Goal: Transaction & Acquisition: Purchase product/service

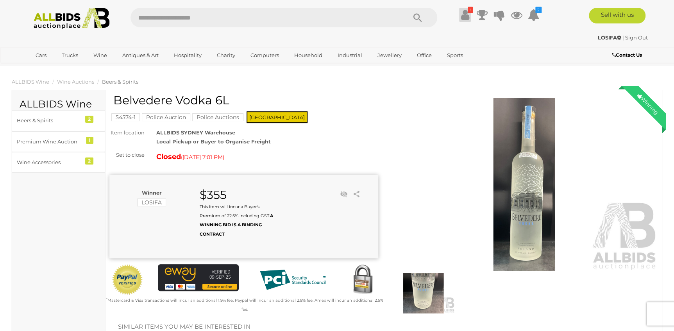
click at [461, 18] on icon at bounding box center [464, 15] width 8 height 14
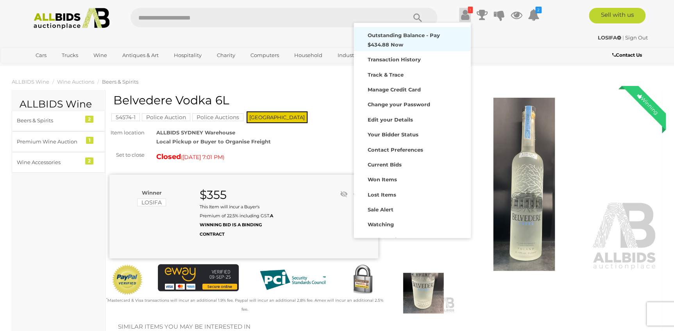
click at [421, 36] on strong "Outstanding Balance - Pay $434.88 Now" at bounding box center [403, 39] width 72 height 15
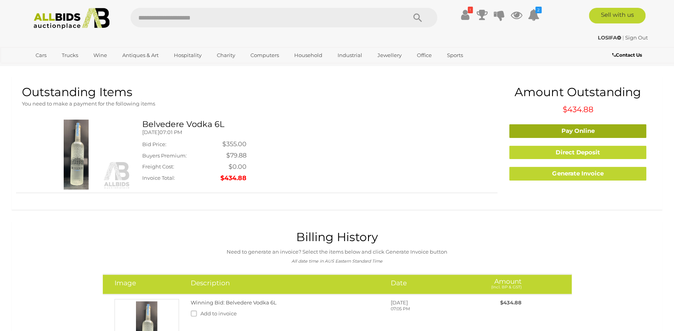
click at [565, 132] on link "Pay Online" at bounding box center [577, 131] width 137 height 14
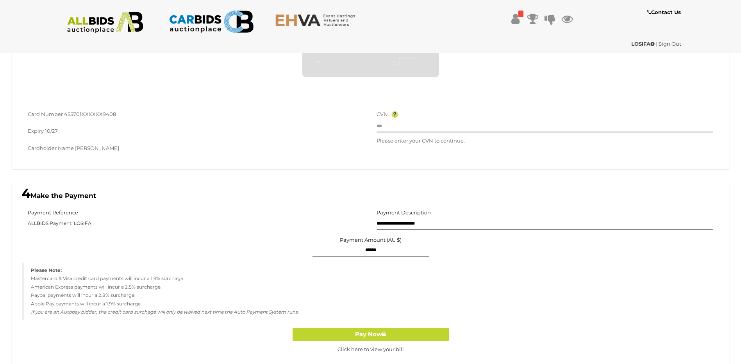
scroll to position [415, 0]
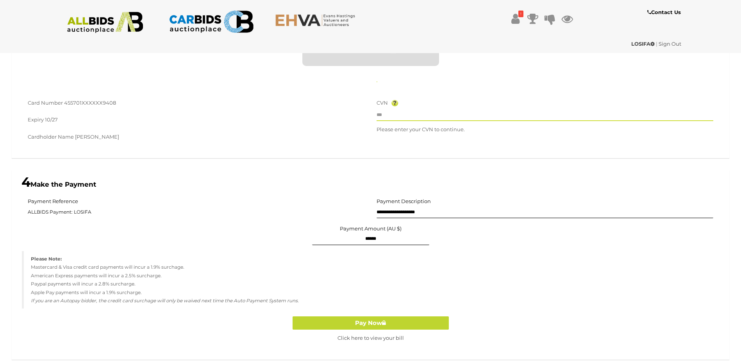
click at [407, 116] on input "text" at bounding box center [544, 115] width 337 height 12
type input "**********"
type input "***"
type input "**"
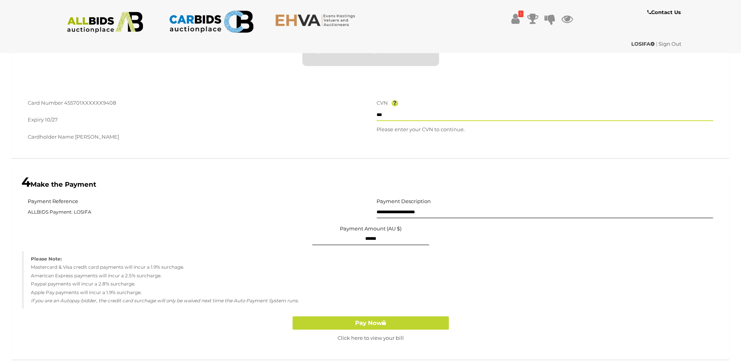
type input "****"
type input "***"
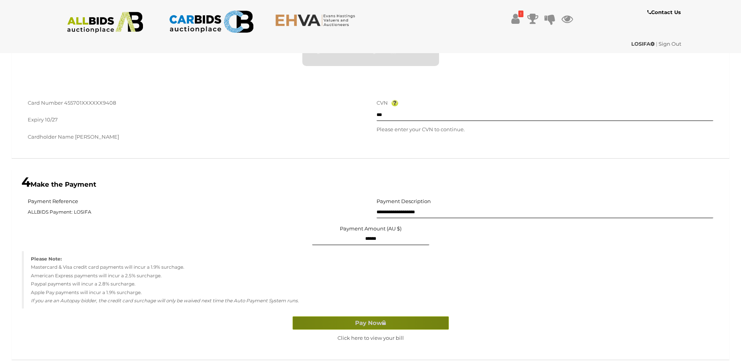
click at [368, 324] on button "Pay Now" at bounding box center [370, 323] width 156 height 14
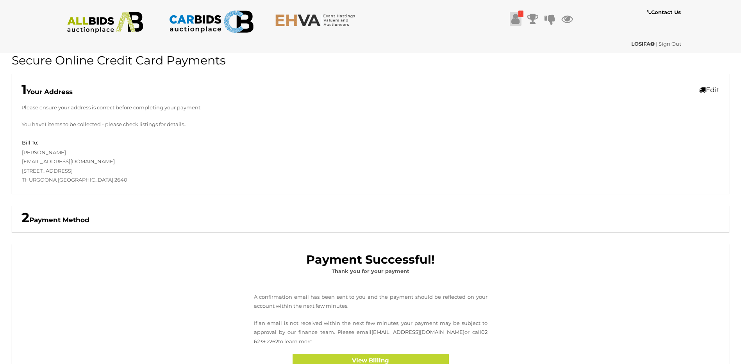
click at [514, 16] on icon at bounding box center [515, 19] width 8 height 14
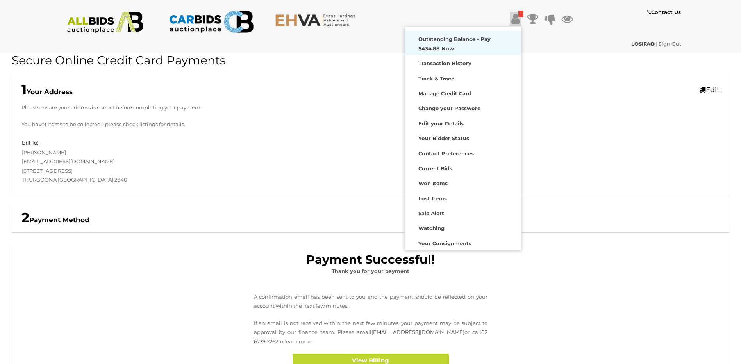
click at [470, 37] on strong "Outstanding Balance - Pay $434.88 Now" at bounding box center [454, 43] width 72 height 15
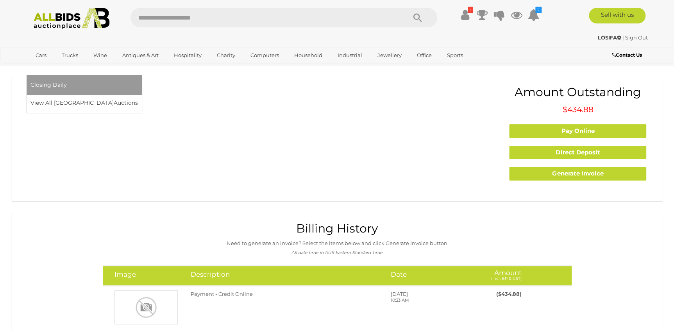
click at [96, 62] on link "[GEOGRAPHIC_DATA]" at bounding box center [63, 68] width 66 height 13
click at [143, 97] on link "View All Sydney Auctions" at bounding box center [86, 103] width 112 height 12
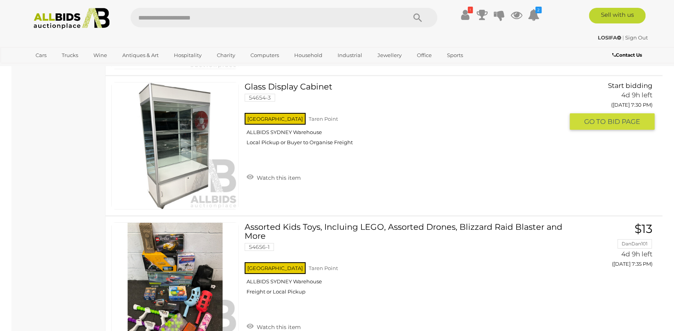
scroll to position [4224, 0]
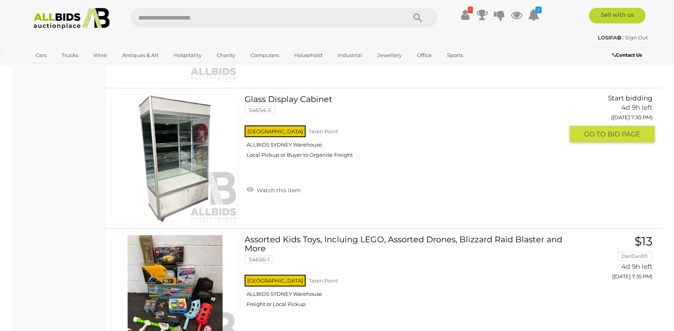
click at [592, 134] on button "GO TO BID PAGE" at bounding box center [611, 134] width 85 height 17
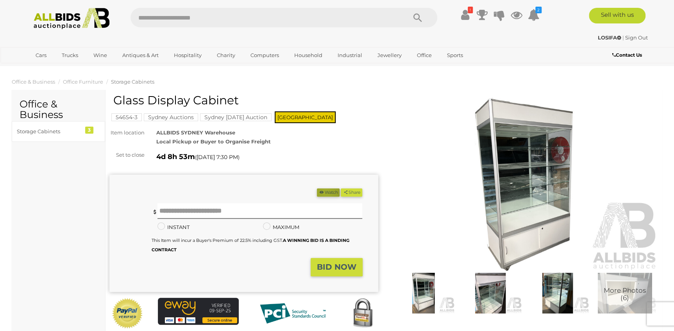
click at [322, 191] on button "Watch" at bounding box center [328, 192] width 23 height 8
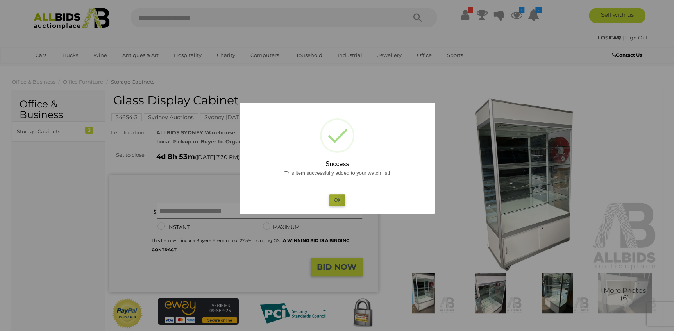
click at [333, 199] on button "Ok" at bounding box center [337, 199] width 16 height 11
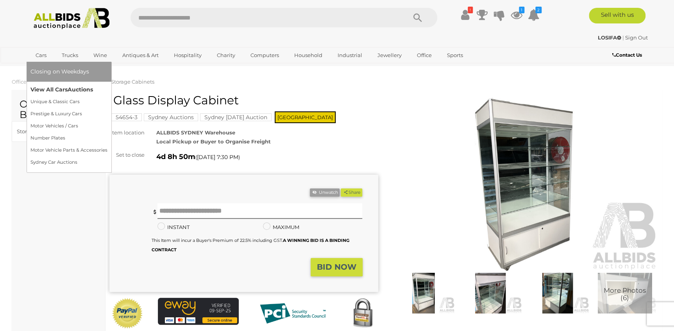
click at [61, 91] on link "View All Cars Auctions" at bounding box center [68, 90] width 77 height 12
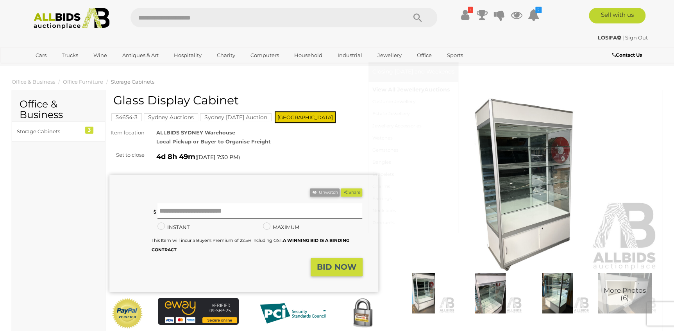
click at [399, 87] on link "View All Jewellery Auctions" at bounding box center [413, 90] width 82 height 12
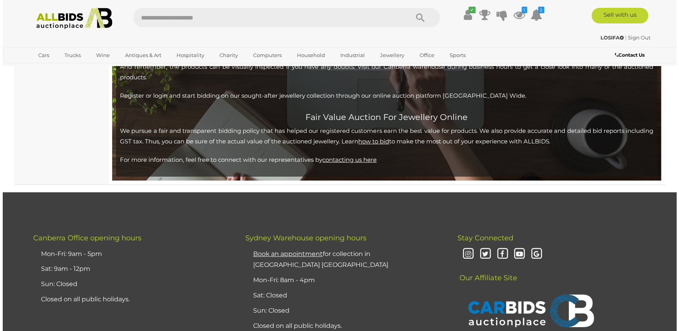
scroll to position [7312, 0]
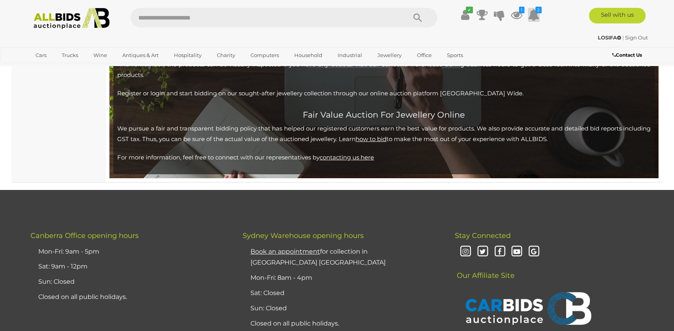
click at [534, 13] on icon at bounding box center [533, 15] width 12 height 14
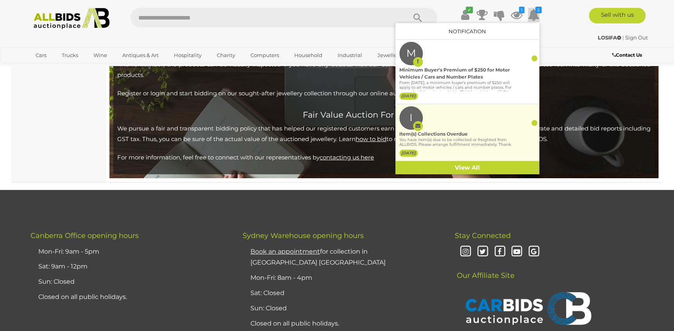
click at [410, 153] on label "[DATE]" at bounding box center [408, 153] width 18 height 7
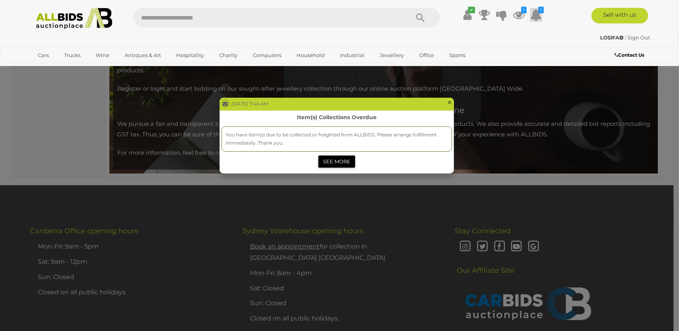
click at [345, 161] on link "SEE MORE" at bounding box center [336, 161] width 37 height 12
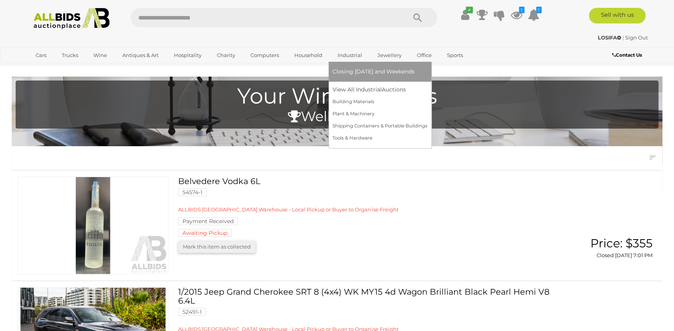
click at [356, 71] on span "Closing [DATE] and Weekends" at bounding box center [373, 71] width 82 height 7
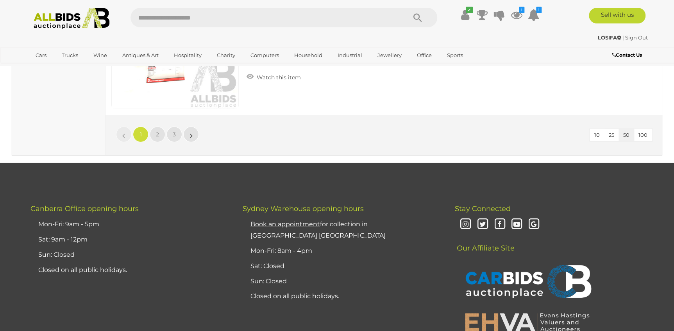
scroll to position [7134, 0]
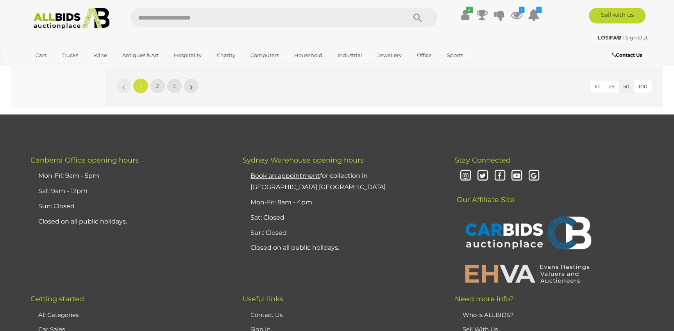
click at [647, 80] on button "100" at bounding box center [642, 86] width 18 height 12
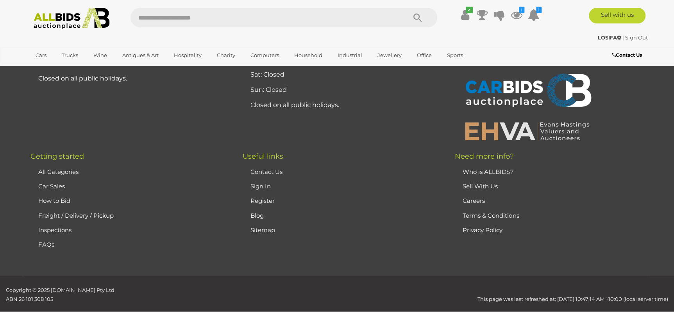
scroll to position [109, 0]
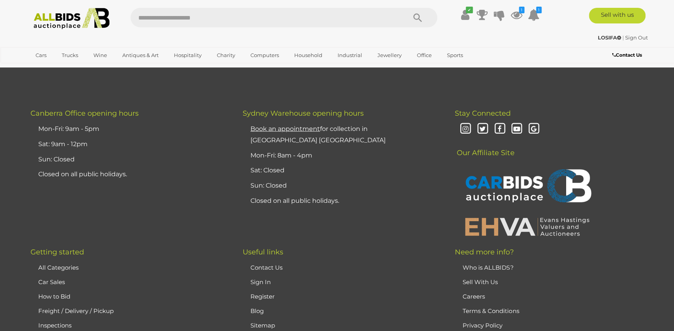
scroll to position [14272, 0]
